Goal: Task Accomplishment & Management: Complete application form

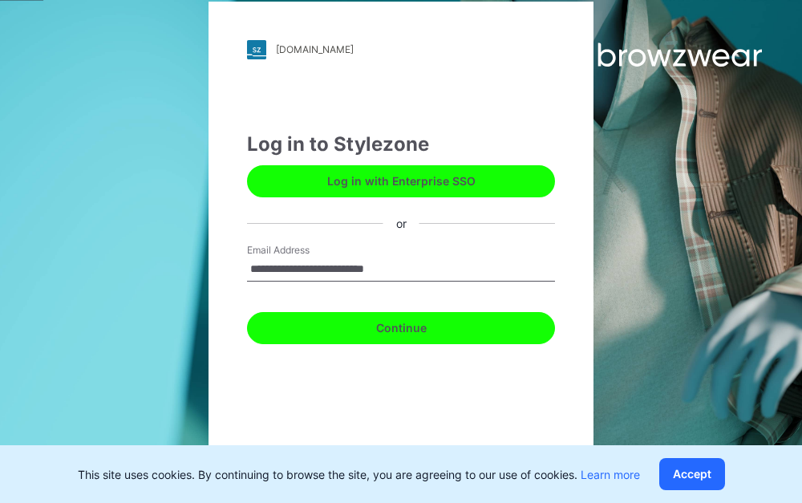
click at [396, 326] on button "Continue" at bounding box center [401, 328] width 308 height 32
